Goal: Use online tool/utility: Utilize a website feature to perform a specific function

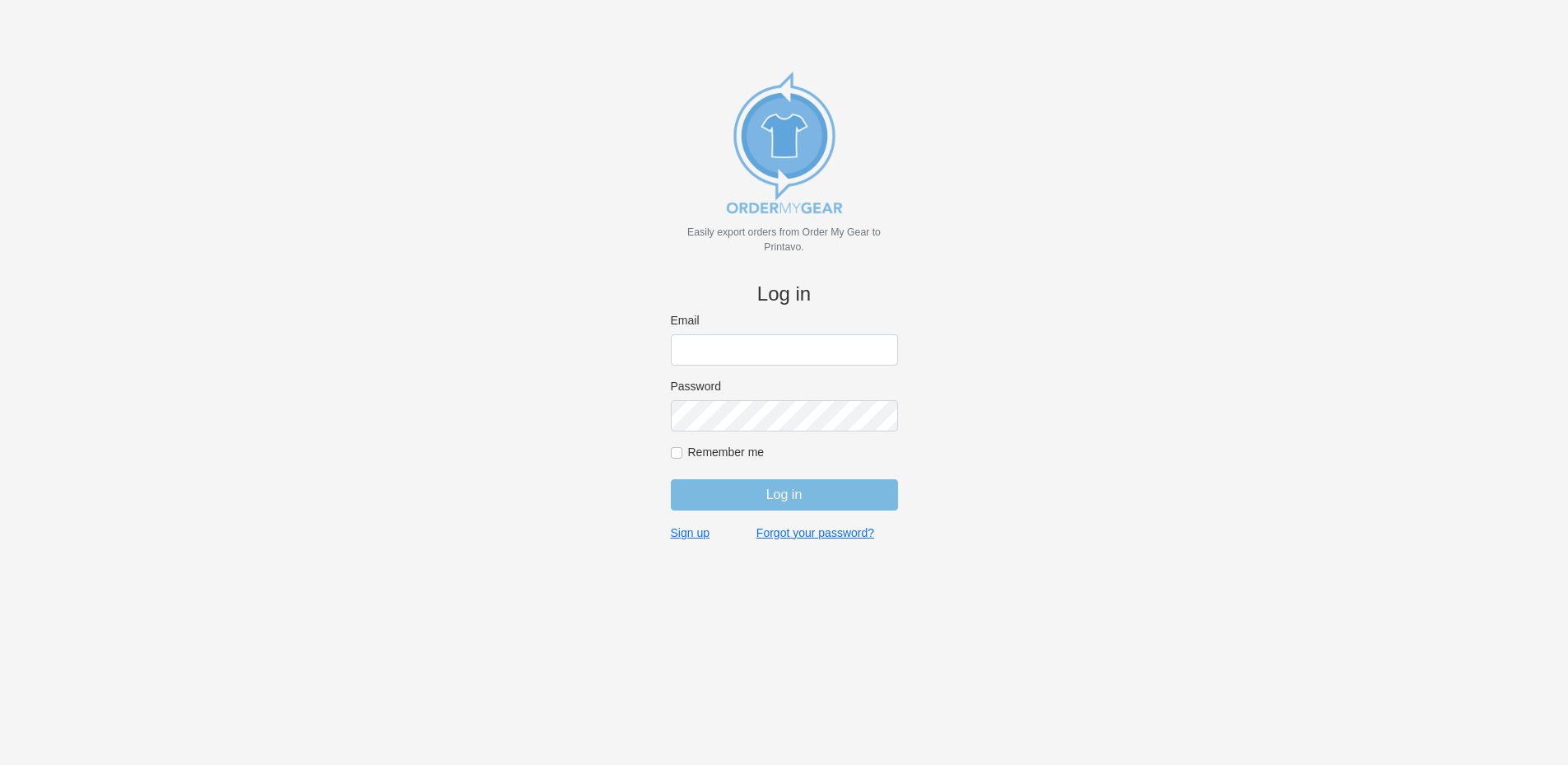
type input "rich@teamgrx.com"
click at [790, 492] on input "Log in" at bounding box center [784, 495] width 227 height 31
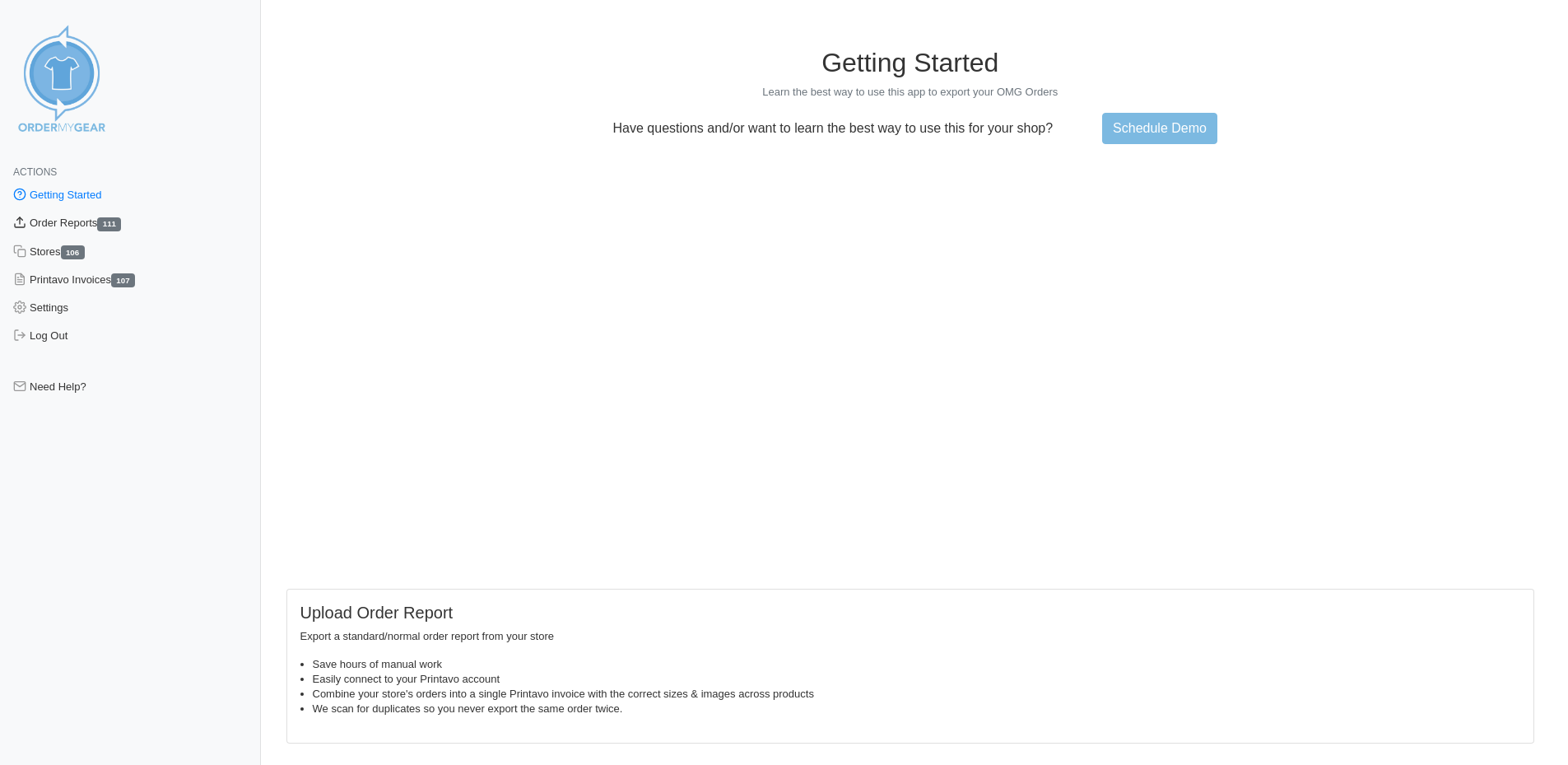
click at [96, 224] on link "Order Reports 111" at bounding box center [131, 223] width 261 height 28
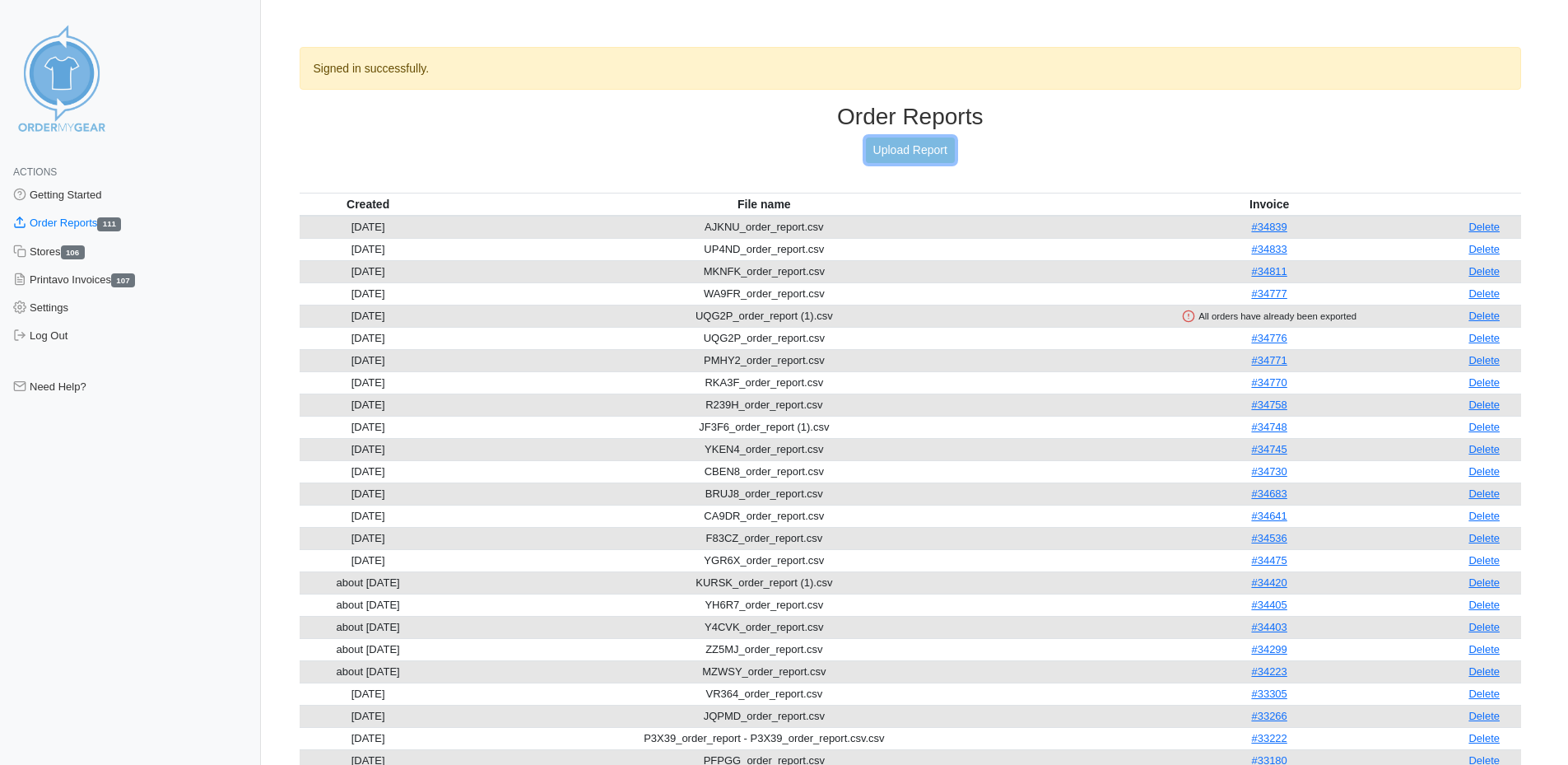
click at [912, 152] on link "Upload Report" at bounding box center [910, 151] width 89 height 26
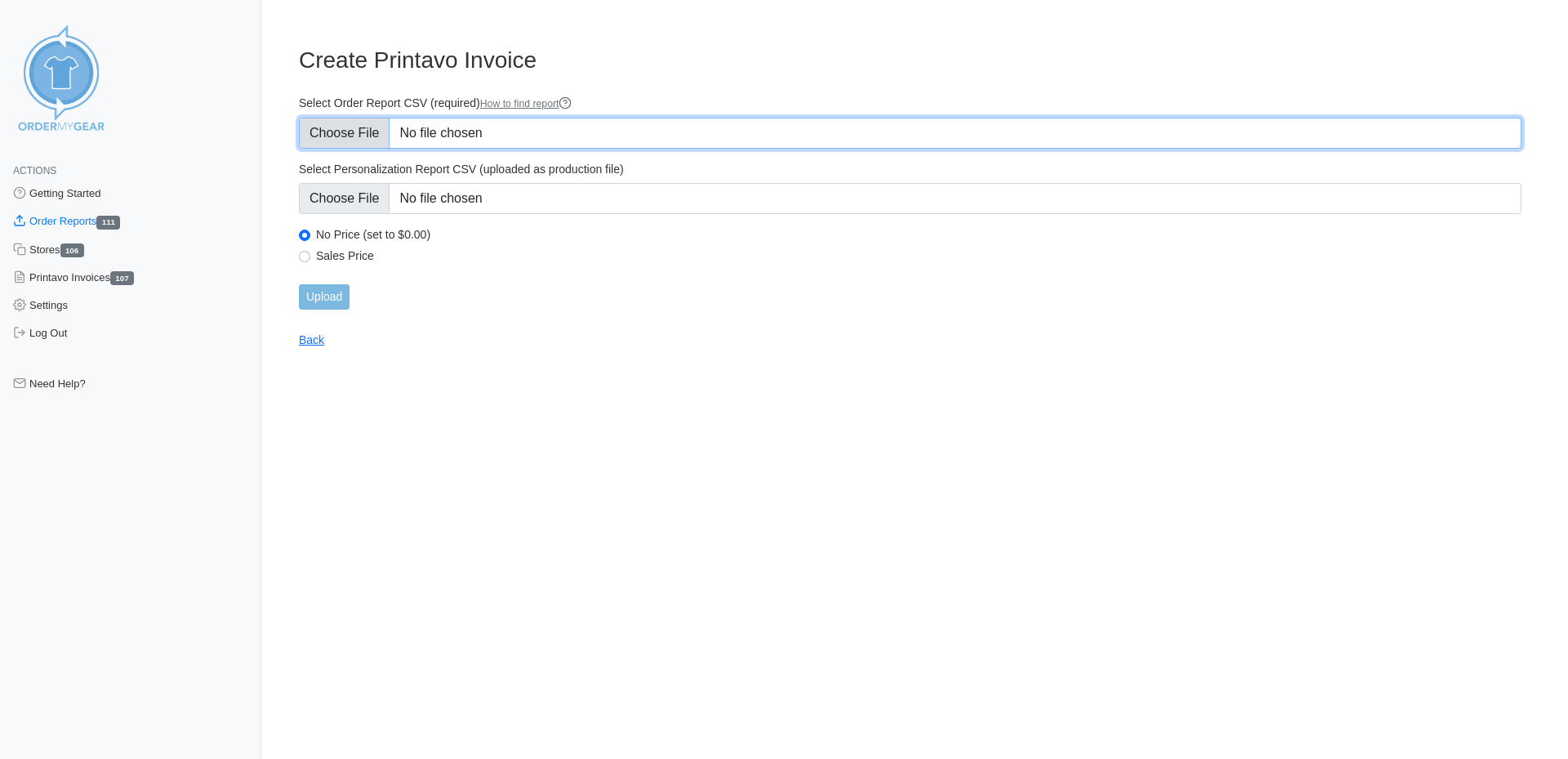
click at [516, 131] on input "Select Order Report CSV (required) How to find report" at bounding box center [910, 133] width 1222 height 31
type input "C:\fakepath\YKJQY_order_report.csv"
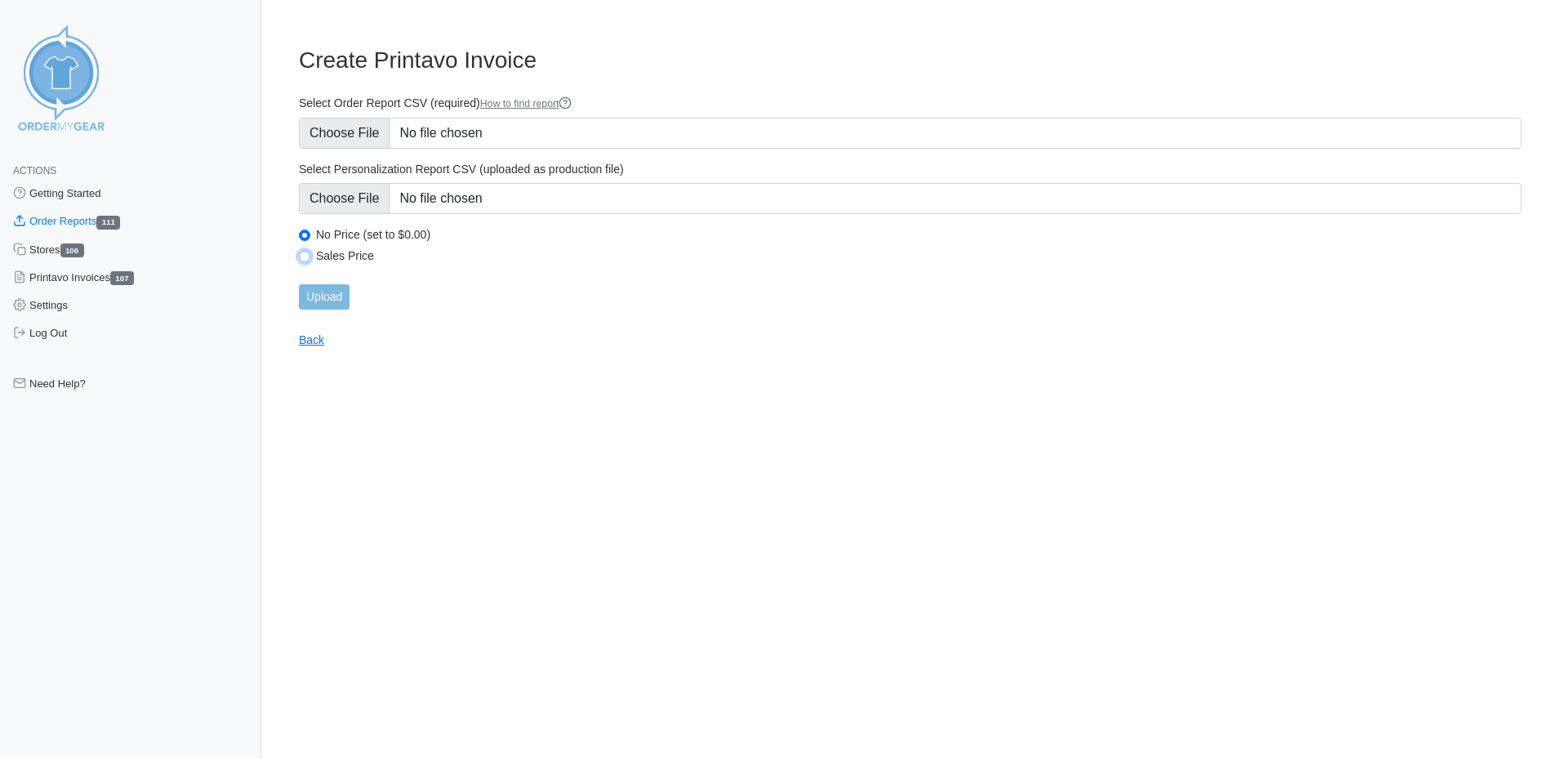
click at [306, 254] on input "Sales Price" at bounding box center [305, 256] width 12 height 12
radio input "true"
click at [323, 289] on input "Upload" at bounding box center [325, 297] width 51 height 26
